Goal: Task Accomplishment & Management: Manage account settings

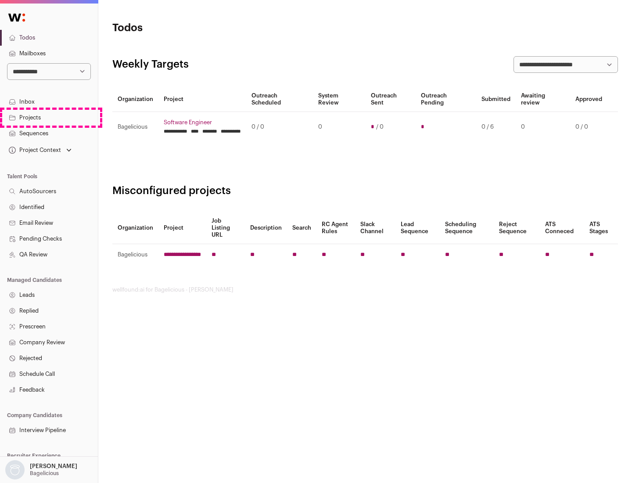
click at [49, 117] on link "Projects" at bounding box center [49, 118] width 98 height 16
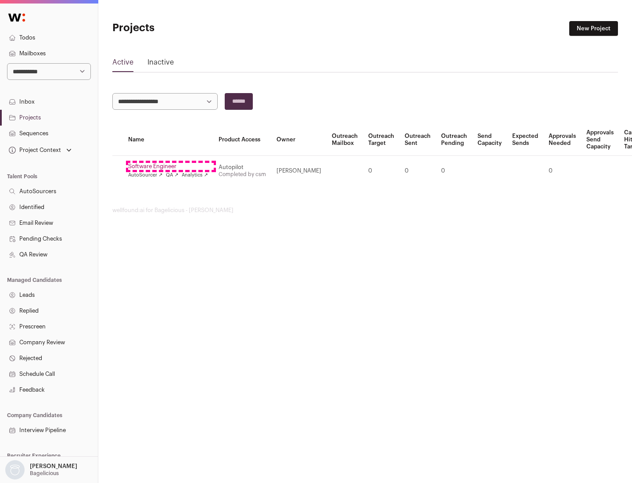
click at [171, 166] on link "Software Engineer" at bounding box center [168, 166] width 80 height 7
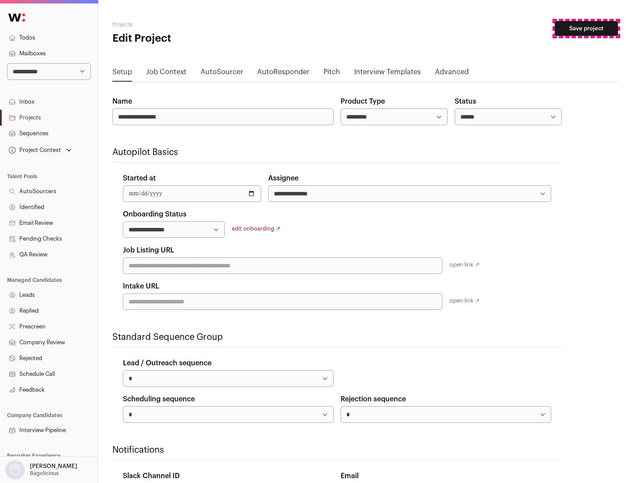
click at [587, 29] on button "Save project" at bounding box center [586, 28] width 63 height 15
